Goal: Ask a question

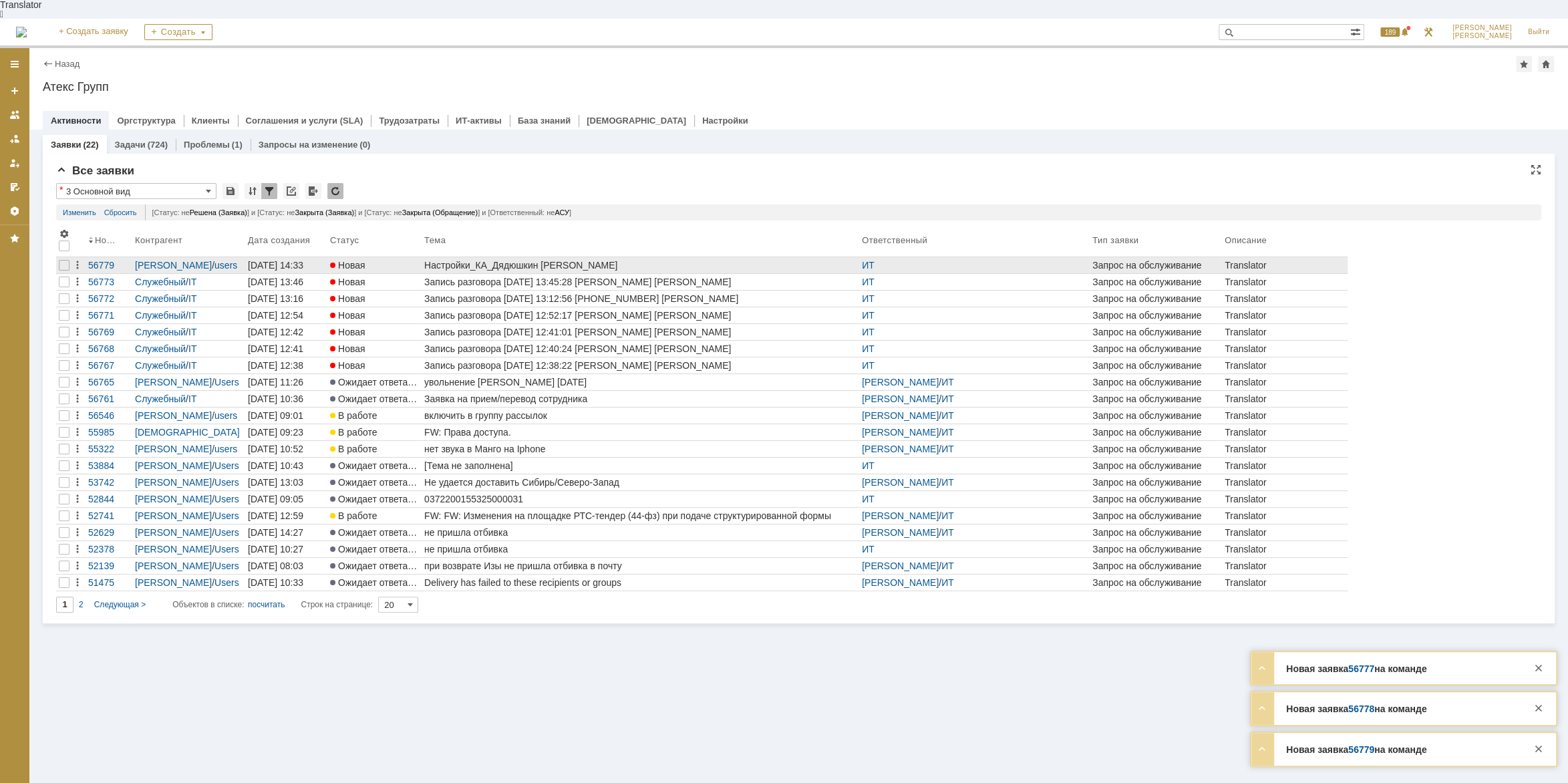
click at [519, 260] on div "Настройки_КА_Дядюшкин [PERSON_NAME]" at bounding box center [640, 265] width 433 height 11
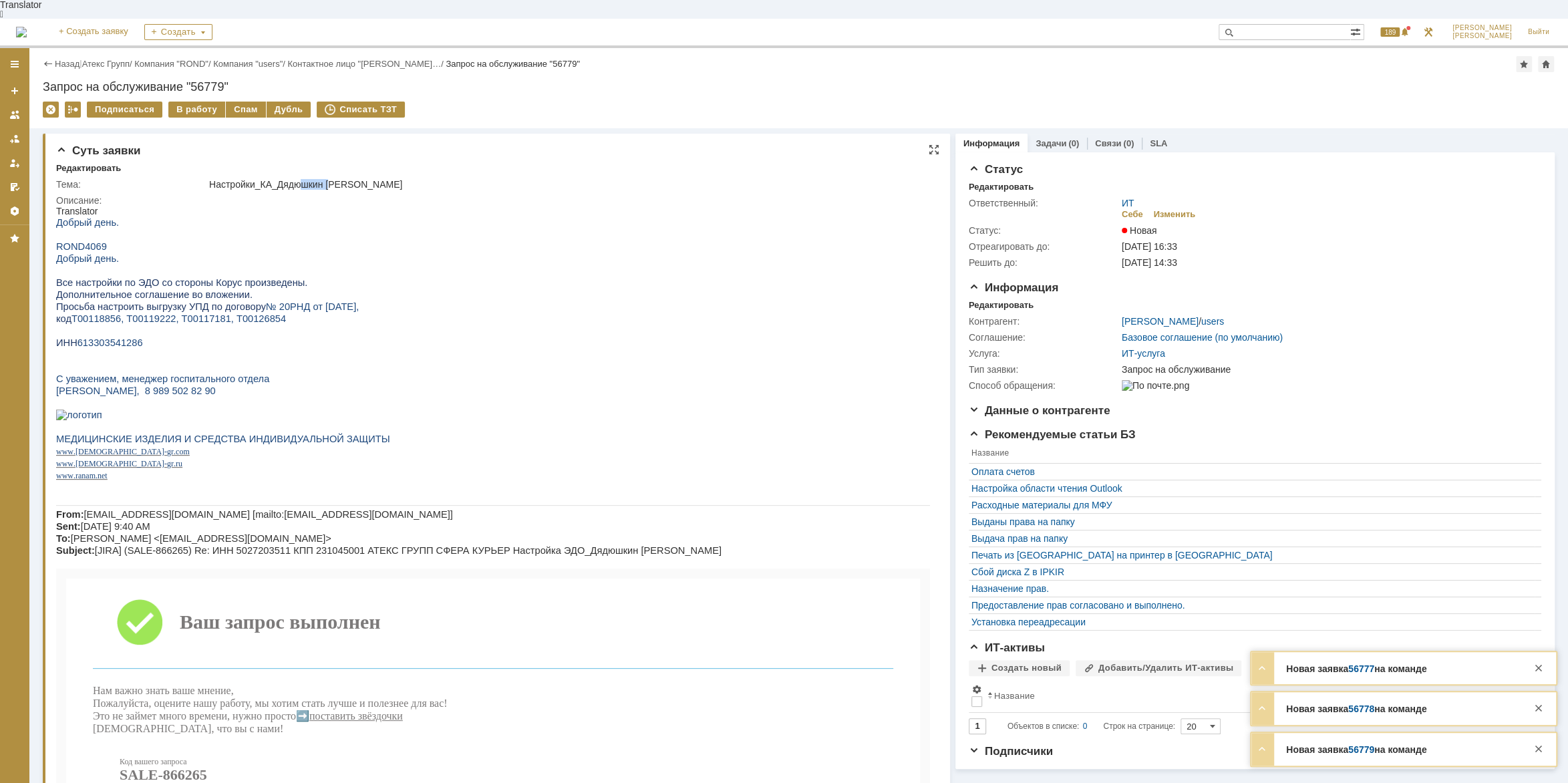
drag, startPoint x: 303, startPoint y: 165, endPoint x: 336, endPoint y: 165, distance: 33.0
click at [336, 179] on div "Настройки_КА_Дядюшкин [PERSON_NAME]" at bounding box center [569, 184] width 719 height 11
click at [125, 277] on span "Все настройки по ЭДО со стороны Корус произведены." at bounding box center [182, 282] width 251 height 11
drag, startPoint x: 116, startPoint y: 286, endPoint x: 169, endPoint y: 291, distance: 53.2
click at [169, 291] on span "Дополнительное соглашение во вложении." at bounding box center [154, 294] width 196 height 11
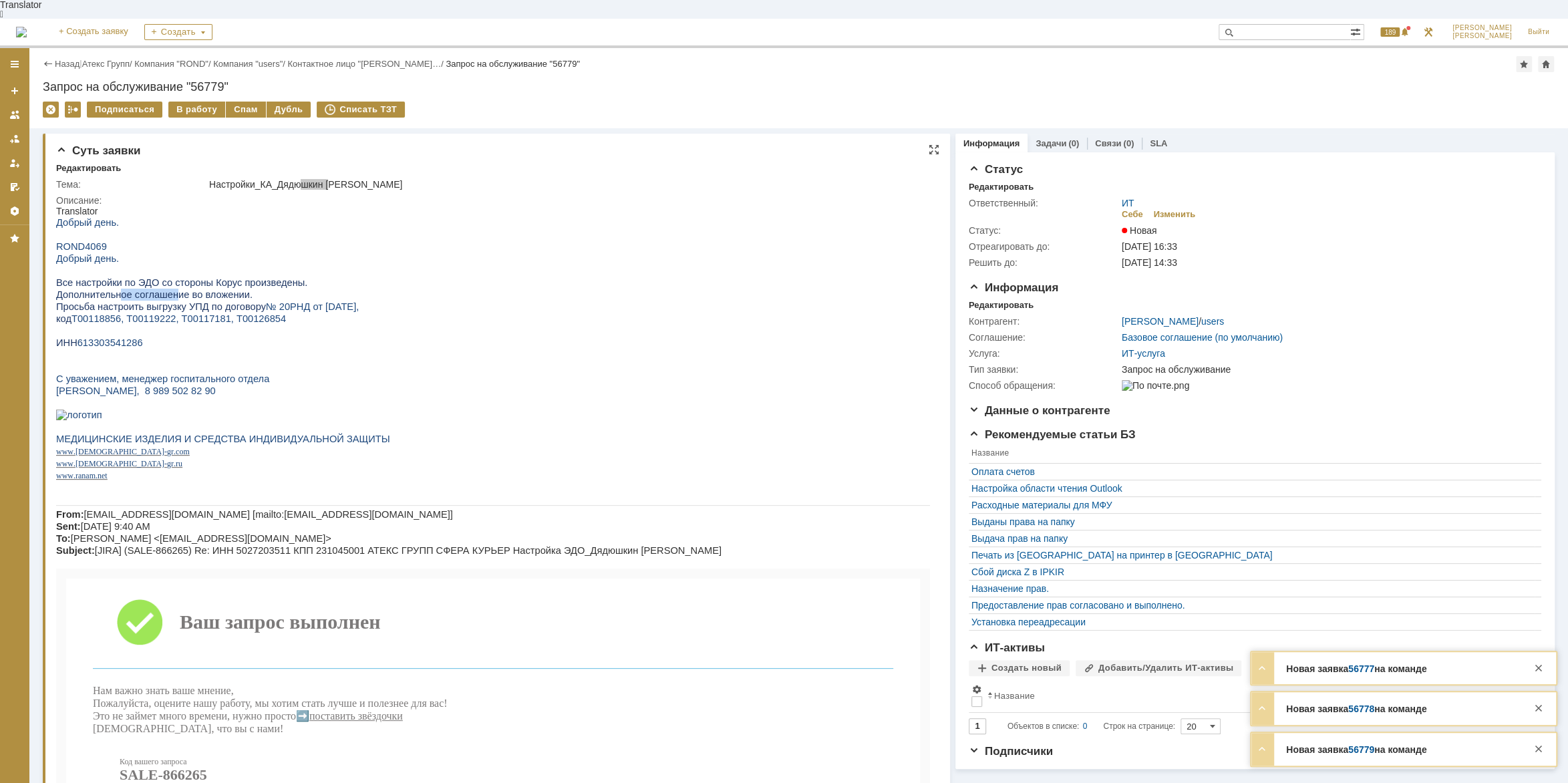
click at [169, 291] on span "Дополнительное соглашение во вложении." at bounding box center [154, 294] width 196 height 11
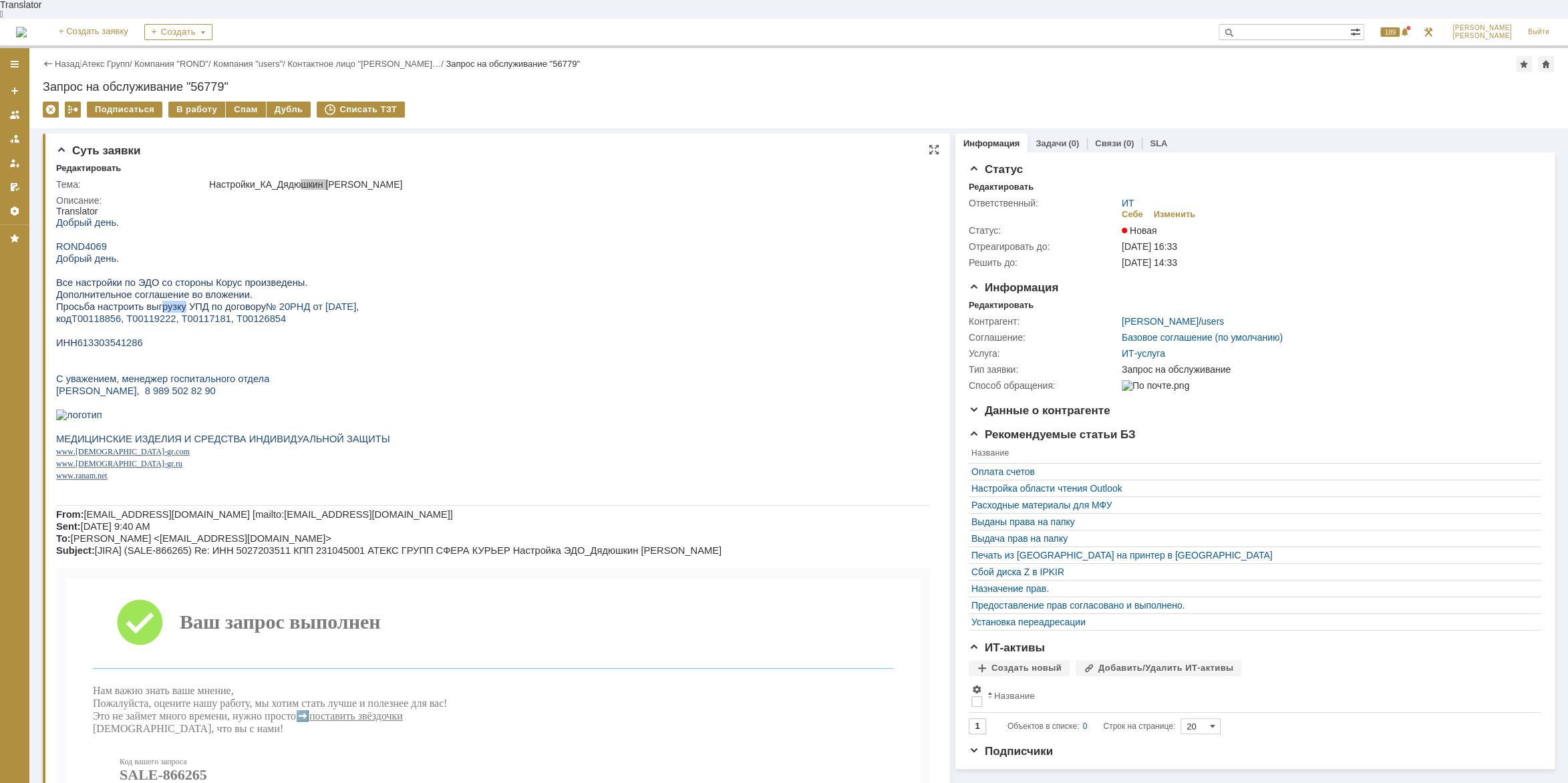
drag, startPoint x: 154, startPoint y: 297, endPoint x: 176, endPoint y: 297, distance: 22.0
click at [176, 301] on p "Просьба настроить выгрузку УПД по договору № 20РНД от [DATE]," at bounding box center [493, 306] width 874 height 12
drag, startPoint x: 222, startPoint y: 297, endPoint x: 279, endPoint y: 299, distance: 57.0
click at [222, 301] on span "Просьба настроить выгрузку УПД по договору" at bounding box center [161, 306] width 210 height 11
click at [270, 303] on span "№ 20РНД от [DATE]," at bounding box center [312, 306] width 93 height 11
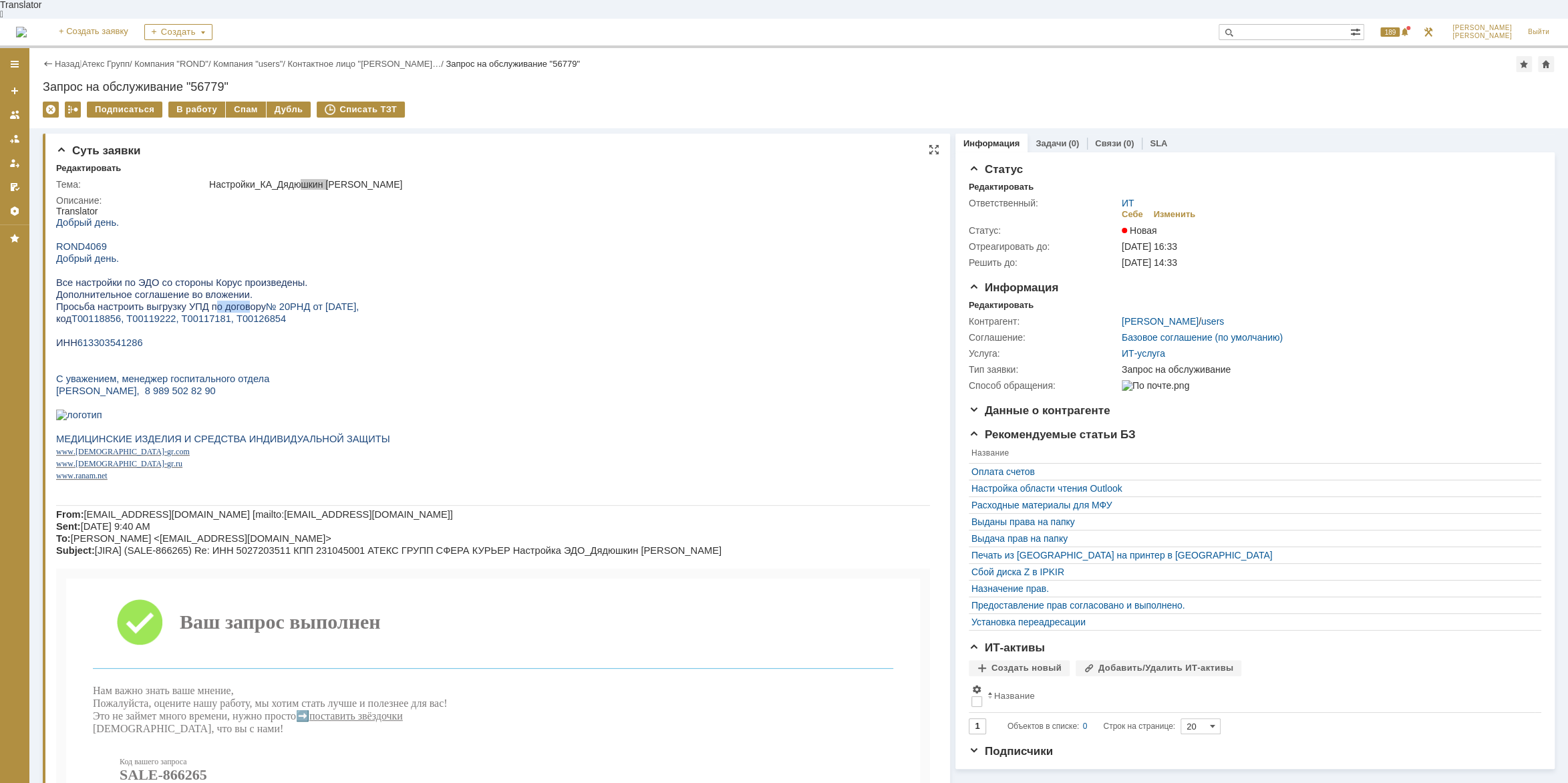
drag, startPoint x: 200, startPoint y: 308, endPoint x: 233, endPoint y: 309, distance: 33.0
click at [233, 309] on p "Просьба настроить выгрузку УПД по договору № 20РНД от [DATE]," at bounding box center [493, 306] width 874 height 12
click at [237, 309] on p "Просьба настроить выгрузку УПД по договору № 20РНД от [DATE]," at bounding box center [493, 306] width 874 height 12
drag, startPoint x: 157, startPoint y: 310, endPoint x: 169, endPoint y: 314, distance: 12.6
click at [160, 314] on span "Т00118856, Т00119222, Т00117181, Т00126854" at bounding box center [178, 319] width 214 height 11
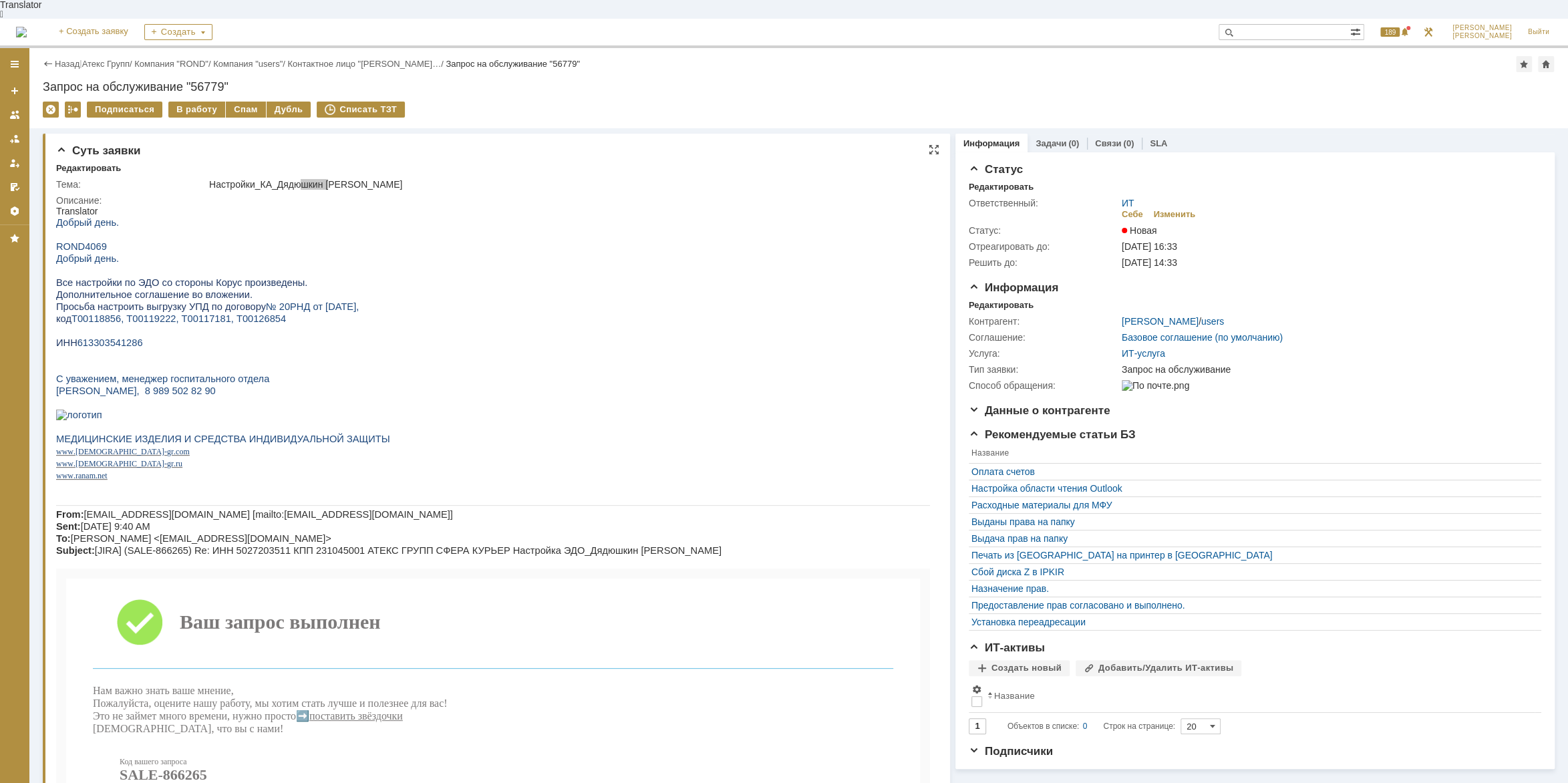
click at [205, 306] on span "Просьба настроить выгрузку УПД по договору" at bounding box center [161, 306] width 210 height 11
drag, startPoint x: 108, startPoint y: 315, endPoint x: 218, endPoint y: 318, distance: 110.0
click at [218, 318] on span "Т00118856, Т00119222, Т00117181, Т00126854" at bounding box center [178, 319] width 214 height 11
drag, startPoint x: 223, startPoint y: 318, endPoint x: 243, endPoint y: 315, distance: 20.2
click at [225, 318] on span "Т00118856, Т00119222, Т00117181, Т00126854" at bounding box center [178, 319] width 214 height 11
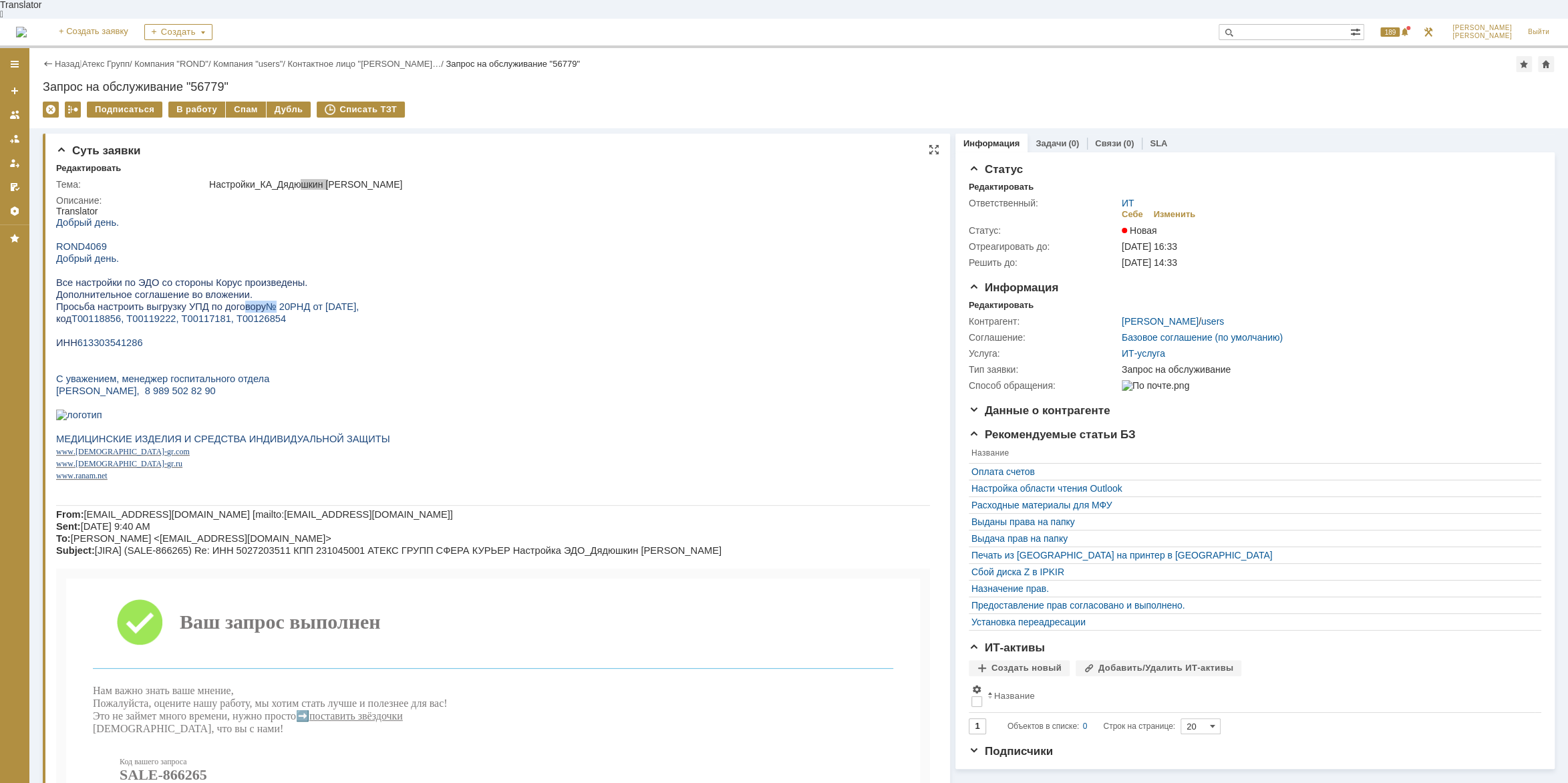
drag, startPoint x: 260, startPoint y: 307, endPoint x: 226, endPoint y: 306, distance: 34.0
click at [226, 306] on p "Просьба настроить выгрузку УПД по договору № 20РНД от [DATE]," at bounding box center [493, 306] width 874 height 12
click at [226, 306] on span "Просьба настроить выгрузку УПД по договору" at bounding box center [161, 306] width 210 height 11
click at [116, 306] on span "Просьба настроить выгрузку УПД по договору" at bounding box center [161, 306] width 210 height 11
drag, startPoint x: 122, startPoint y: 289, endPoint x: 161, endPoint y: 288, distance: 39.0
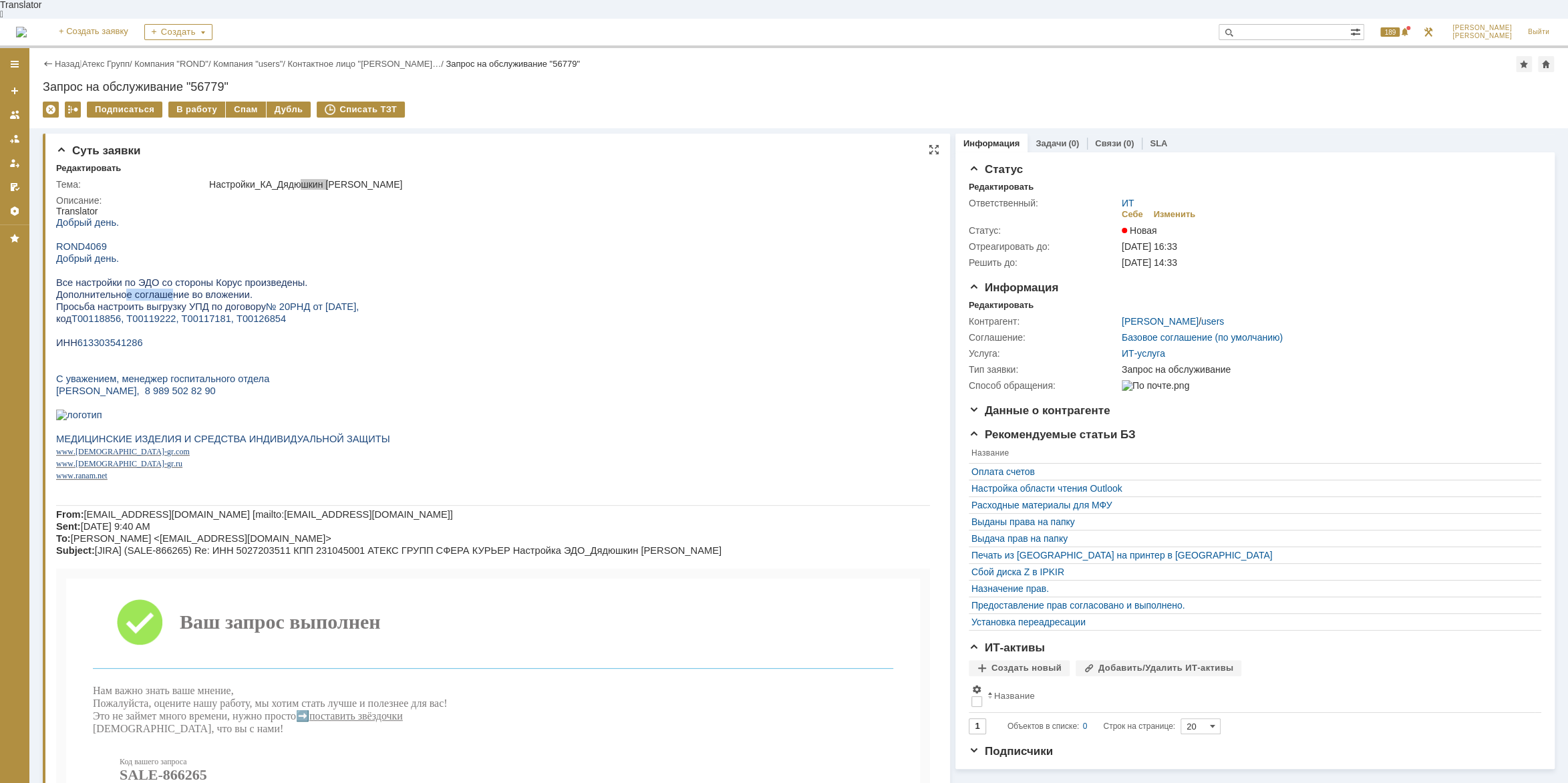
click at [161, 289] on span "Дополнительное соглашение во вложении." at bounding box center [154, 294] width 196 height 11
click at [239, 283] on p "Все настройки по ЭДО со стороны Корус произведены." at bounding box center [493, 283] width 874 height 12
drag, startPoint x: 144, startPoint y: 284, endPoint x: 182, endPoint y: 286, distance: 38.1
click at [182, 289] on span "Дополнительное соглашение во вложении." at bounding box center [154, 294] width 196 height 11
drag, startPoint x: 182, startPoint y: 286, endPoint x: 207, endPoint y: 292, distance: 25.7
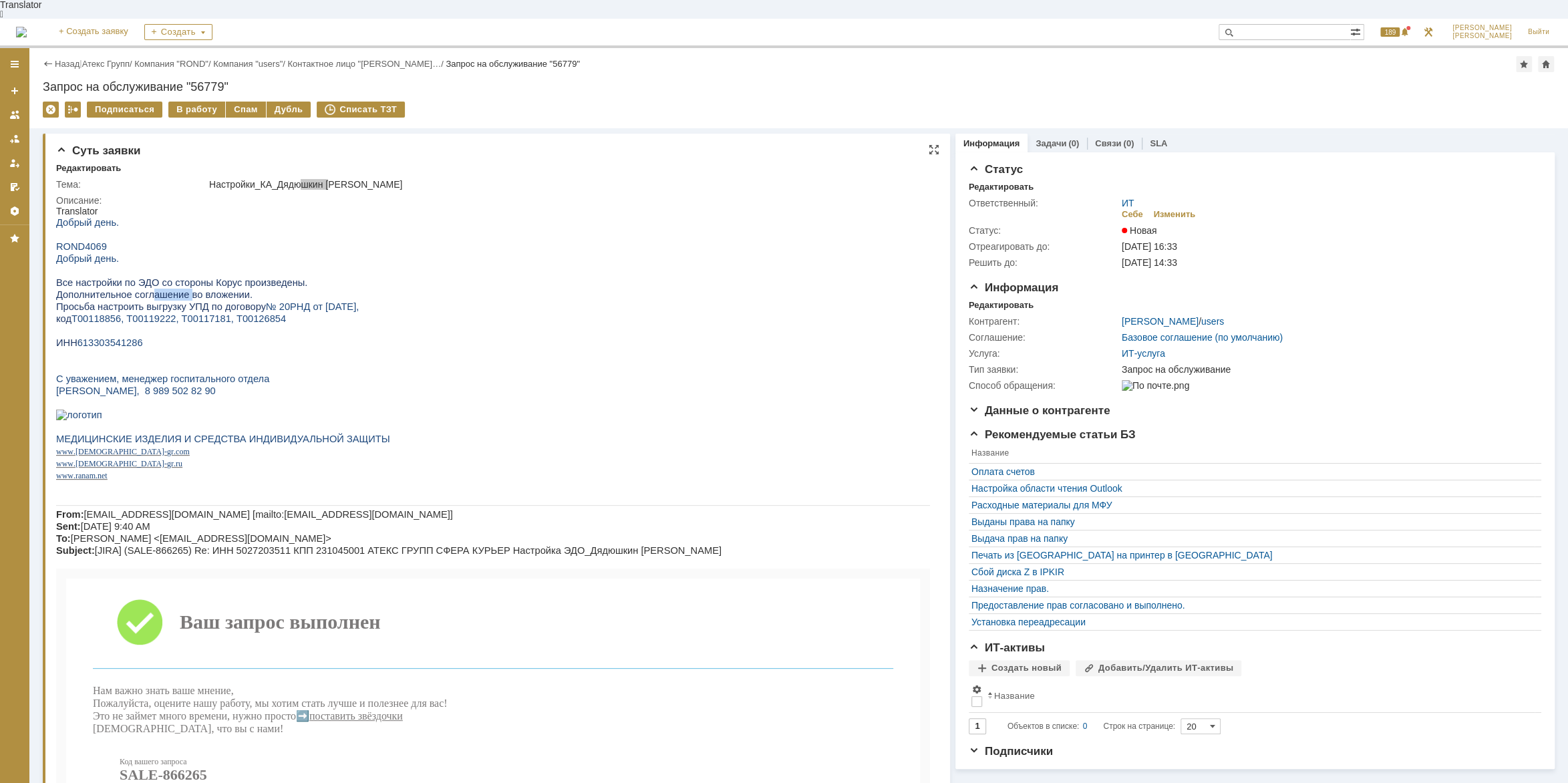
click at [183, 289] on span "Дополнительное соглашение во вложении." at bounding box center [154, 294] width 196 height 11
click at [126, 59] on link "Атекс Групп" at bounding box center [106, 64] width 47 height 10
